Goal: Find specific page/section: Find specific page/section

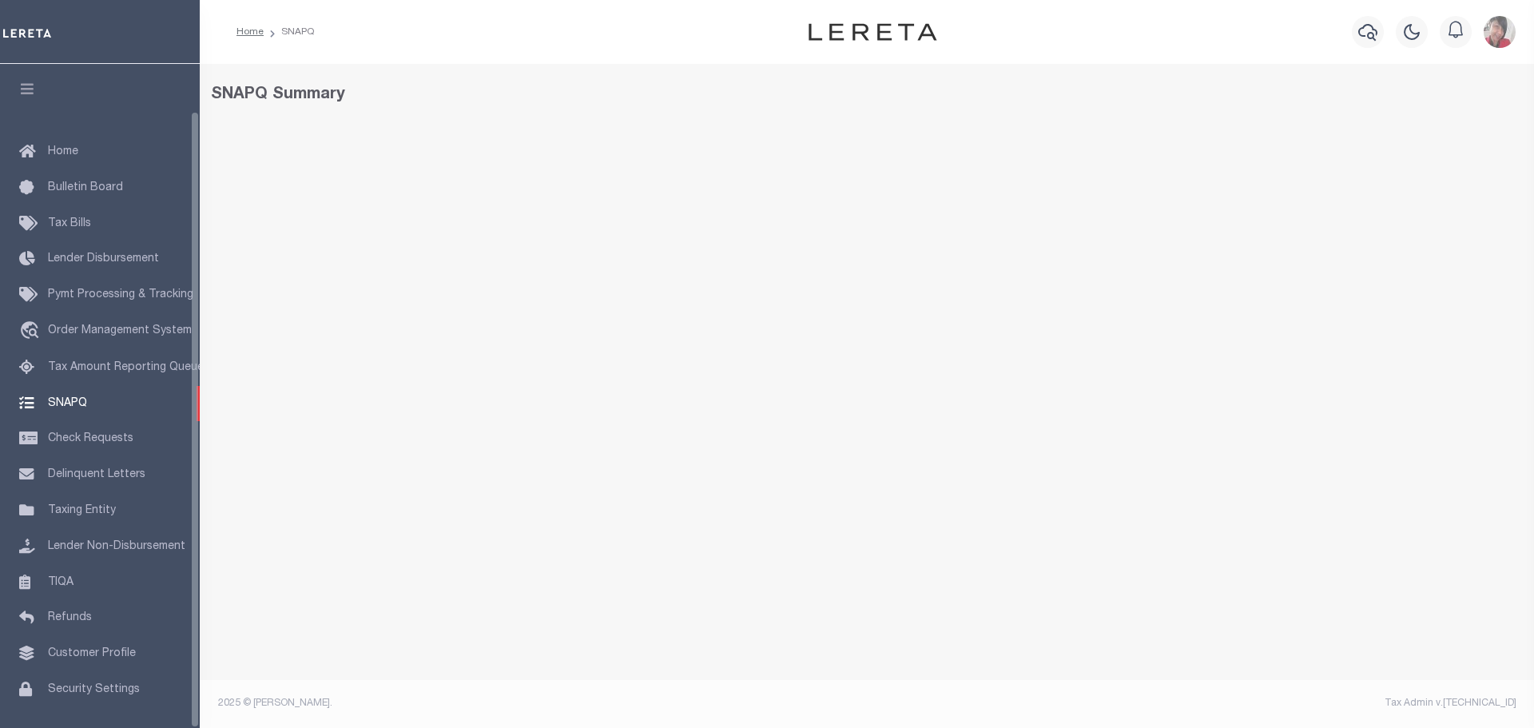
scroll to position [50, 0]
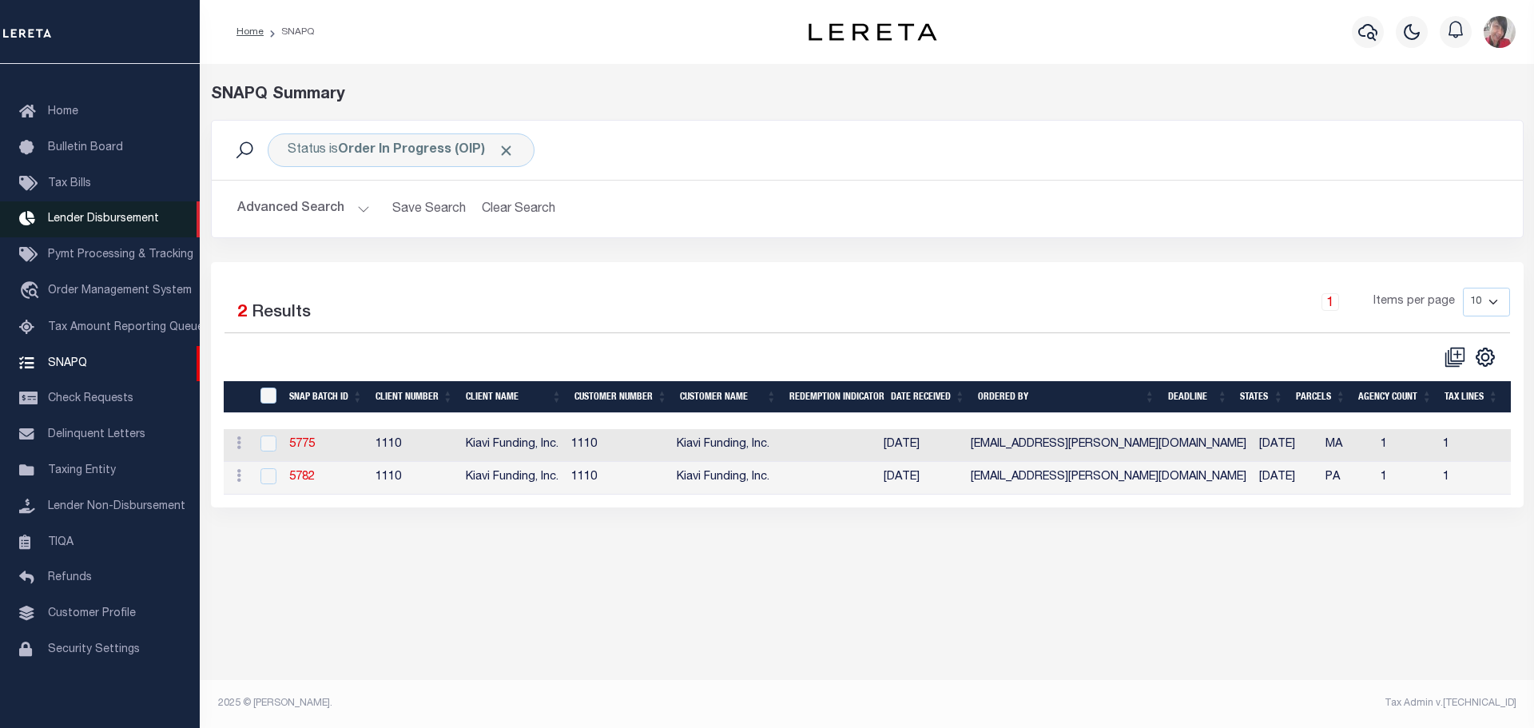
click at [115, 213] on span "Lender Disbursement" at bounding box center [103, 218] width 111 height 11
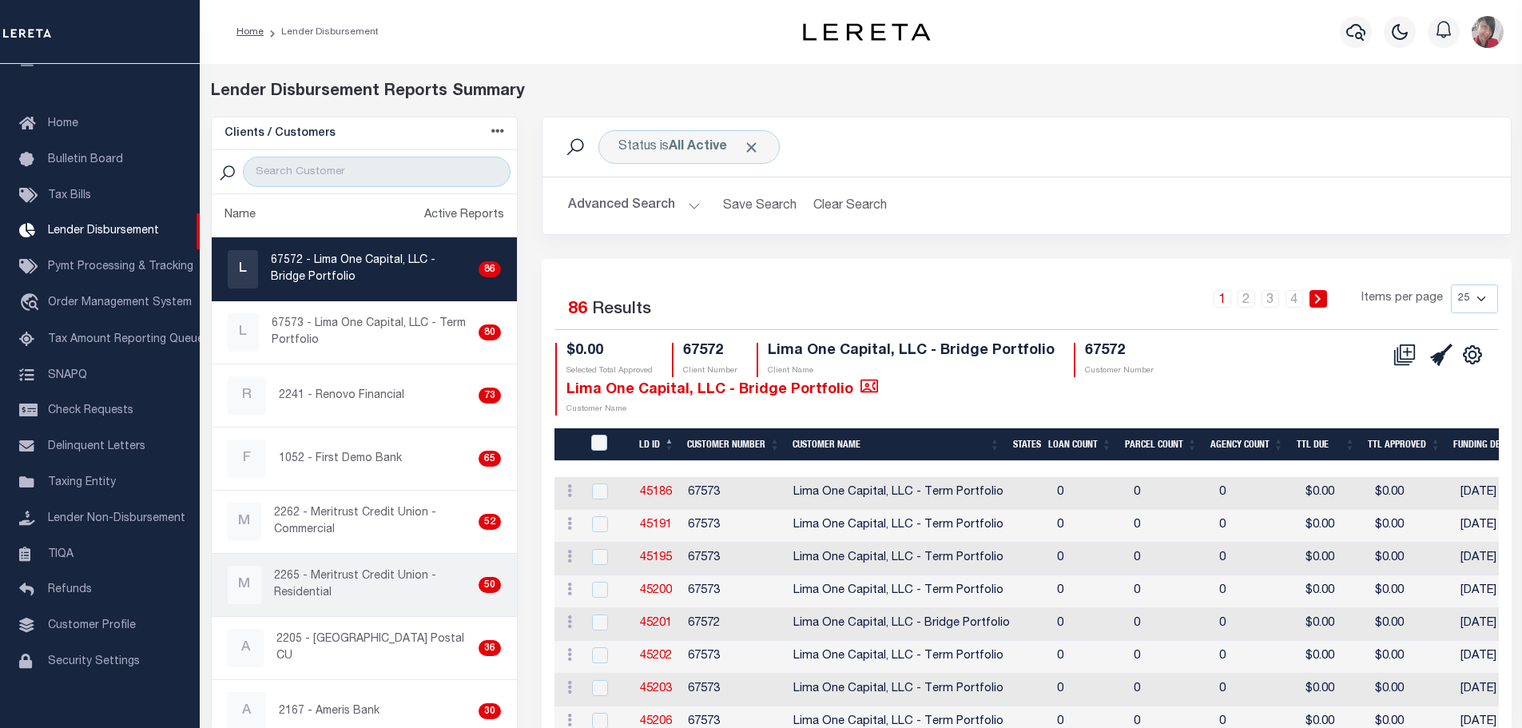
scroll to position [160, 0]
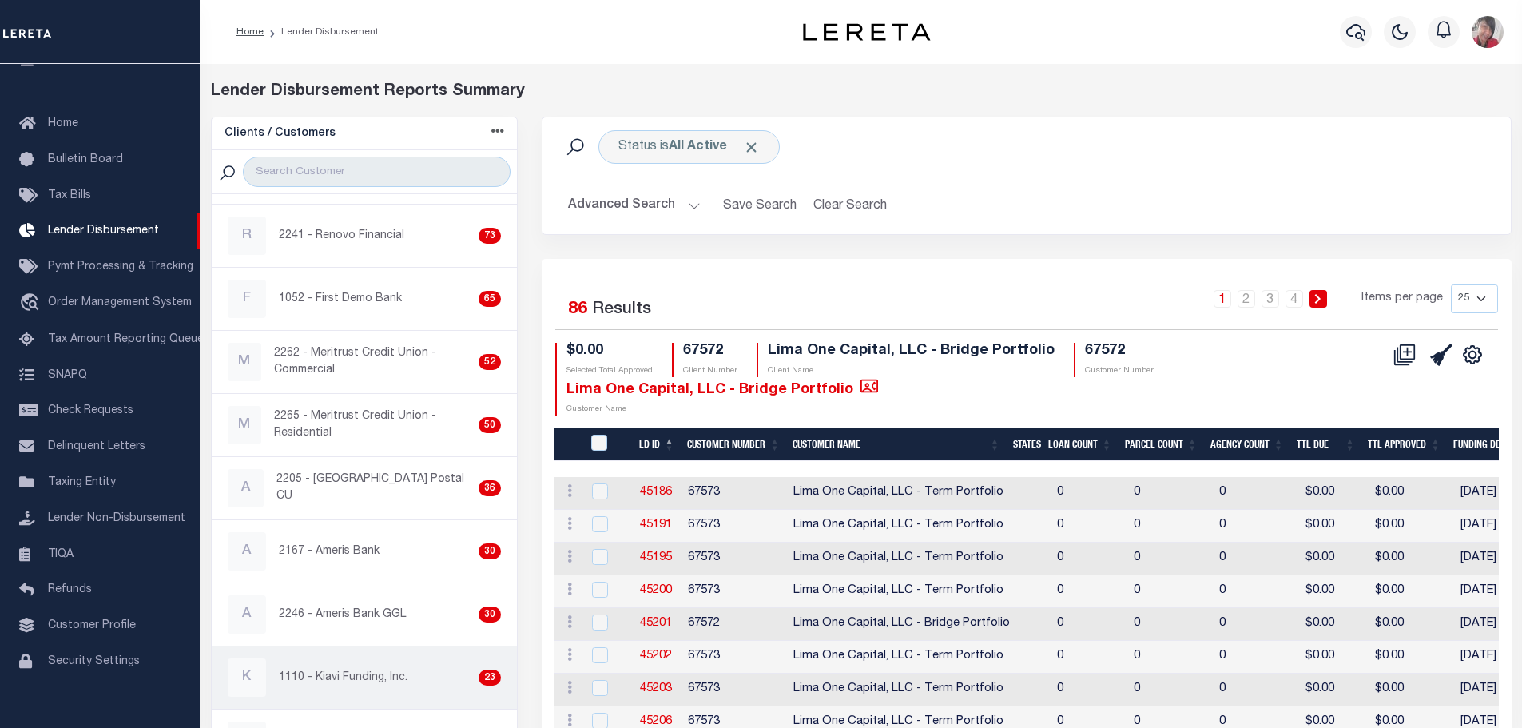
click at [345, 670] on p "1110 - Kiavi Funding, Inc." at bounding box center [343, 677] width 129 height 17
checkbox input "true"
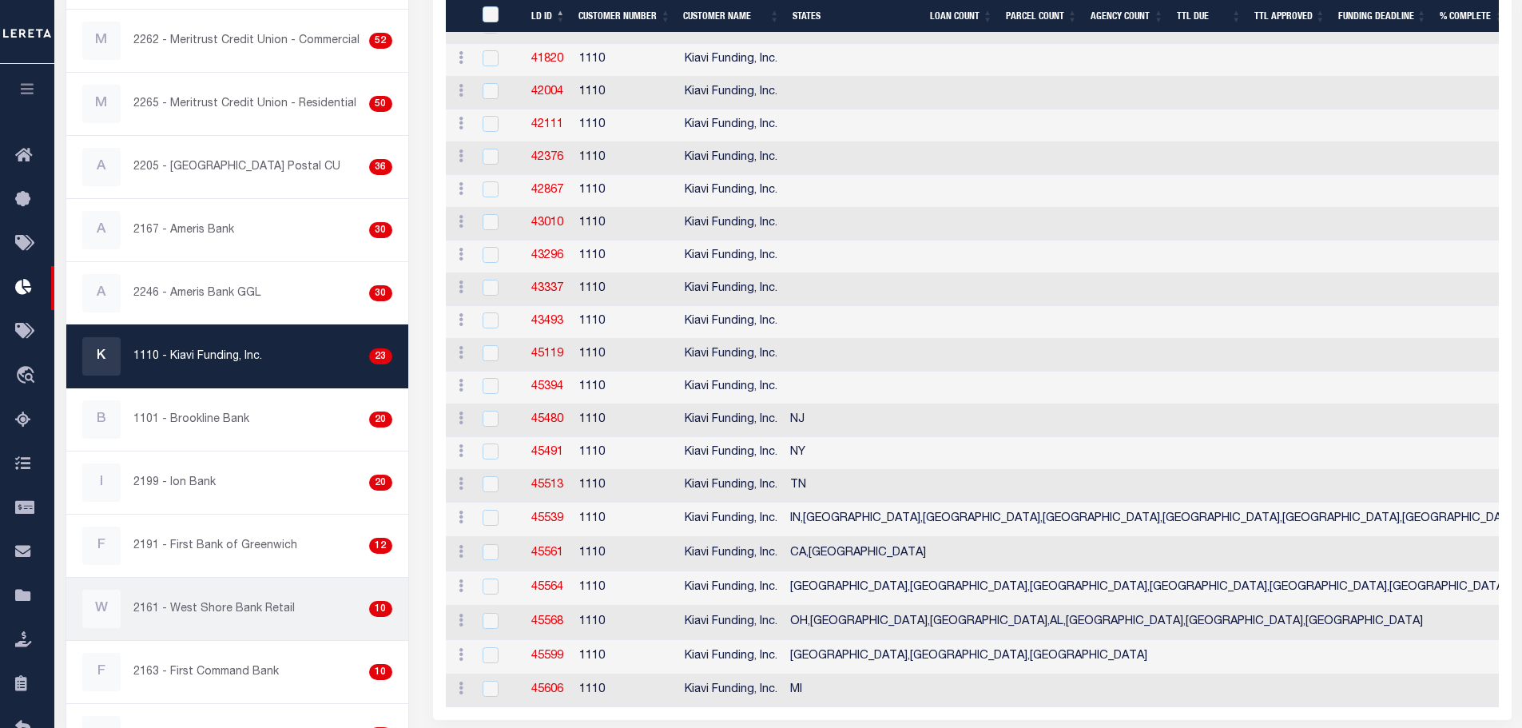
scroll to position [453, 0]
